Goal: Find specific page/section: Find specific page/section

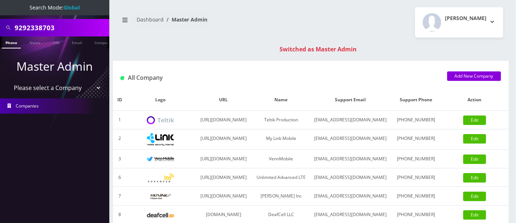
click at [94, 88] on select "Please select a Company Teltik Production My Link Mobile VennMobile Unlimited A…" at bounding box center [54, 88] width 93 height 14
click at [219, 46] on div "Switched as Master Admin" at bounding box center [318, 49] width 396 height 9
drag, startPoint x: 79, startPoint y: 26, endPoint x: 0, endPoint y: 18, distance: 79.2
click at [0, 18] on nav "Search Mode: Global 9292338703 Phone Name SIM Email Company Customer Master Adm…" at bounding box center [54, 111] width 109 height 223
type input "9292838844"
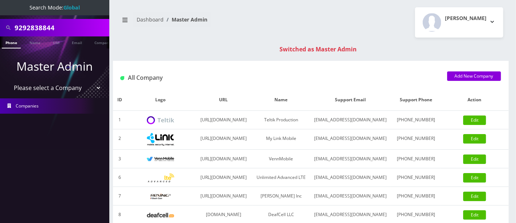
click at [12, 42] on link "Phone" at bounding box center [11, 42] width 19 height 12
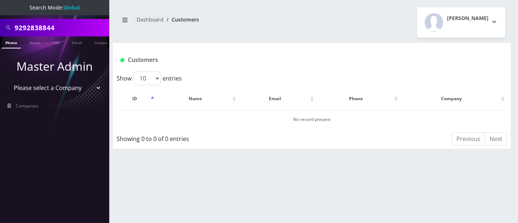
drag, startPoint x: 30, startPoint y: 26, endPoint x: 66, endPoint y: 46, distance: 41.0
click at [30, 26] on input "9292838844" at bounding box center [61, 28] width 93 height 14
drag, startPoint x: 82, startPoint y: 29, endPoint x: 0, endPoint y: 8, distance: 85.1
click at [0, 10] on nav "Search Mode: Global 9293838844 Phone Name SIM Email Company Customer Master Adm…" at bounding box center [54, 111] width 109 height 223
type input "9293838844"
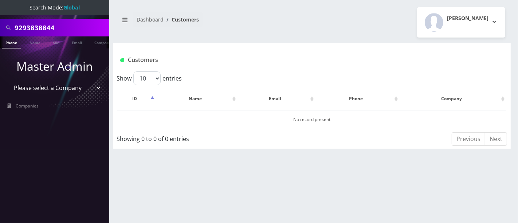
click at [12, 40] on link "Phone" at bounding box center [11, 42] width 19 height 12
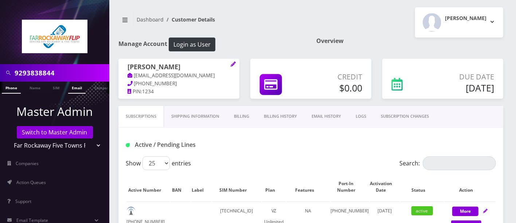
scroll to position [0, 3]
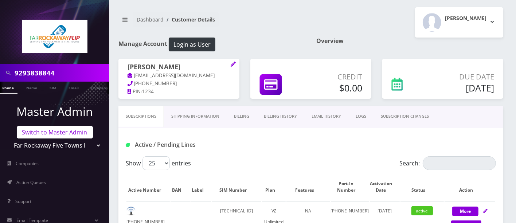
click at [50, 134] on link "Switch to Master Admin" at bounding box center [55, 132] width 76 height 12
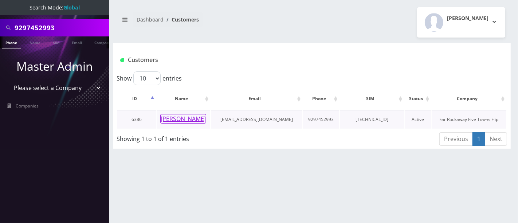
click at [186, 118] on button "[PERSON_NAME]" at bounding box center [183, 118] width 46 height 9
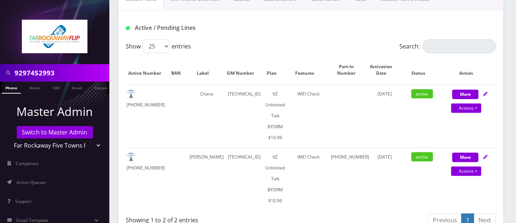
scroll to position [116, 0]
